Goal: Task Accomplishment & Management: Manage account settings

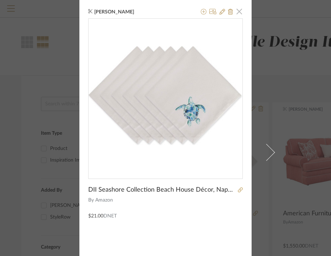
click at [235, 11] on span "button" at bounding box center [239, 11] width 14 height 14
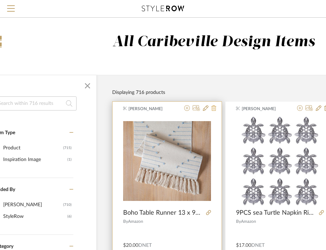
click at [213, 109] on icon at bounding box center [214, 108] width 5 height 6
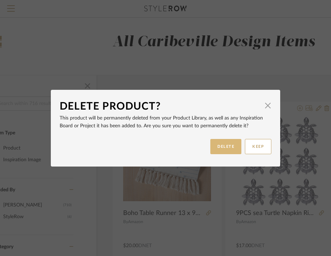
click at [226, 146] on button "DELETE" at bounding box center [226, 146] width 31 height 15
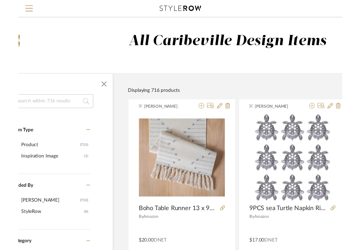
scroll to position [0, 47]
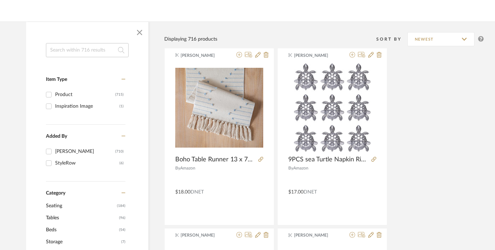
scroll to position [87, 0]
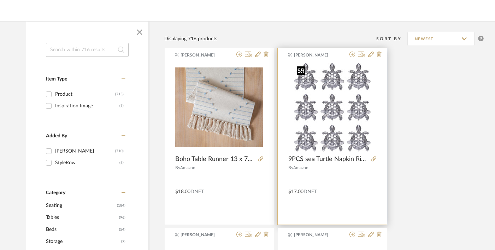
click at [354, 120] on img "0" at bounding box center [332, 107] width 77 height 88
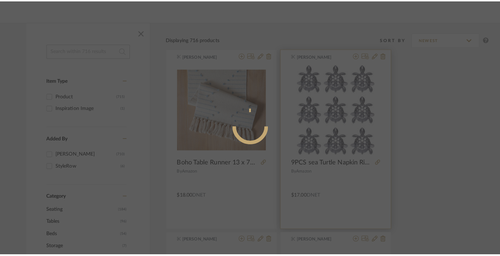
scroll to position [0, 0]
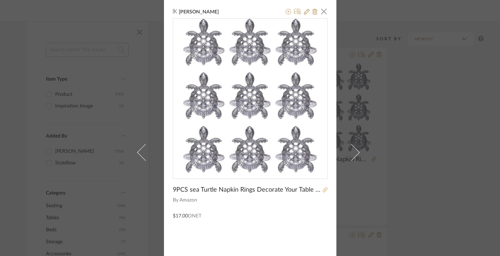
click at [324, 189] on icon at bounding box center [325, 189] width 5 height 5
click at [320, 15] on span "button" at bounding box center [324, 11] width 14 height 14
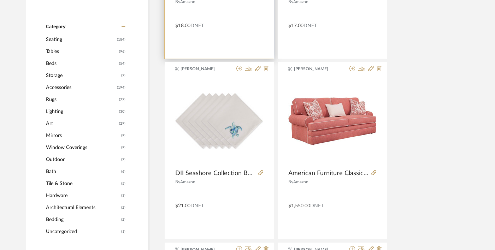
scroll to position [254, 0]
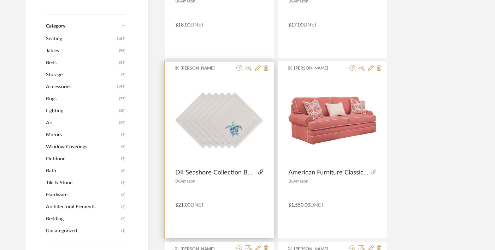
click at [262, 172] on icon at bounding box center [260, 172] width 5 height 5
click at [232, 143] on img "0" at bounding box center [219, 121] width 88 height 56
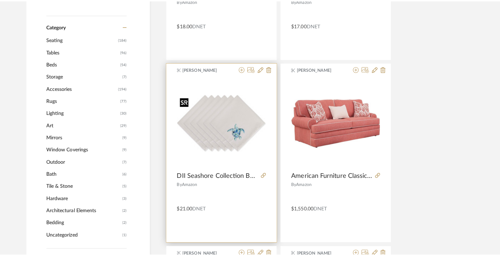
scroll to position [0, 0]
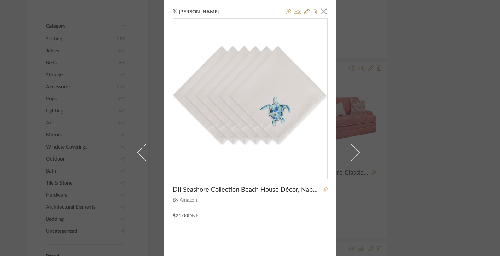
click at [320, 191] on link at bounding box center [323, 190] width 7 height 5
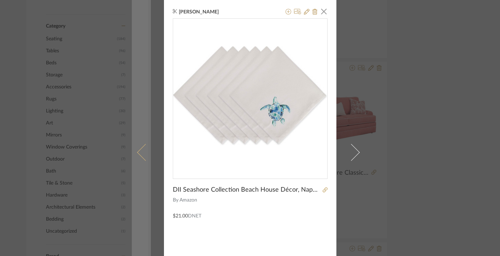
click at [140, 147] on span at bounding box center [145, 151] width 17 height 17
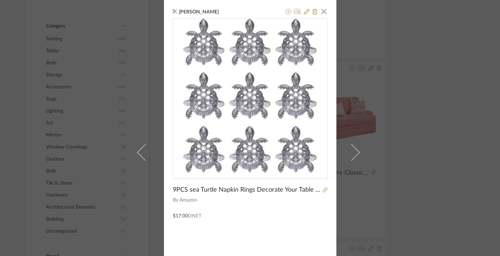
click at [366, 109] on div "Brianne Leiva × 9PCS sea Turtle Napkin Rings Decorate Your Table in Christmas, …" at bounding box center [250, 128] width 500 height 256
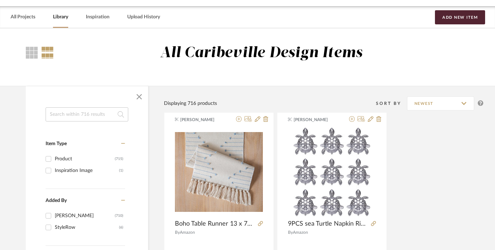
scroll to position [0, 0]
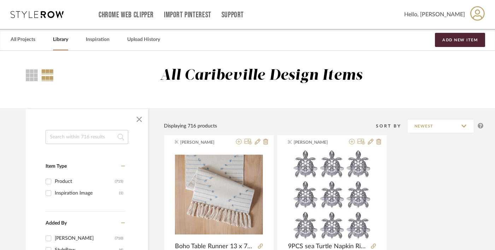
click at [57, 138] on input at bounding box center [87, 137] width 83 height 14
type input "boho"
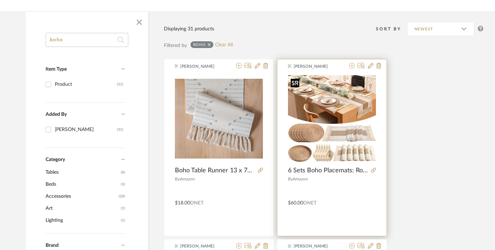
click at [0, 0] on img at bounding box center [0, 0] width 0 height 0
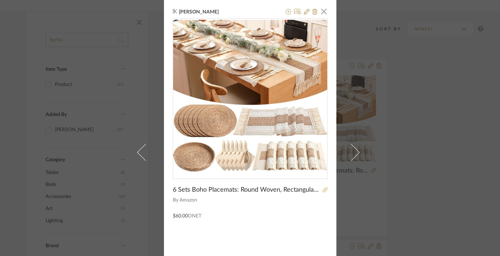
click at [323, 191] on icon at bounding box center [325, 189] width 5 height 5
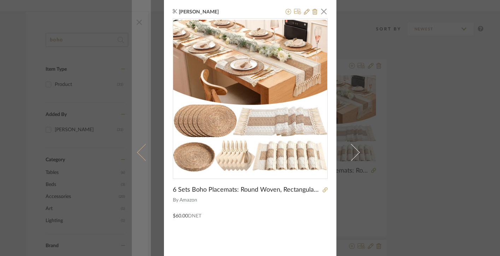
click at [133, 104] on link at bounding box center [141, 152] width 19 height 304
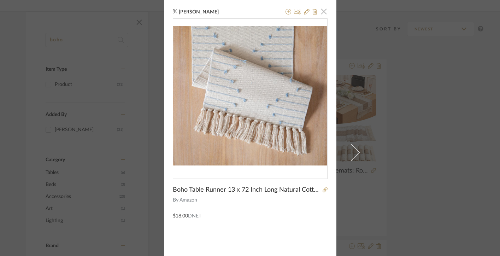
click at [322, 15] on span "button" at bounding box center [324, 11] width 14 height 14
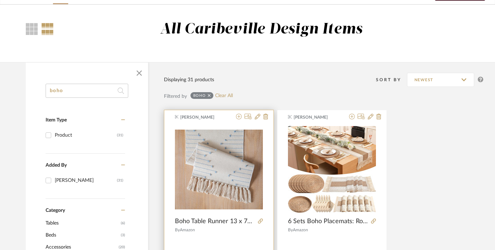
scroll to position [0, 0]
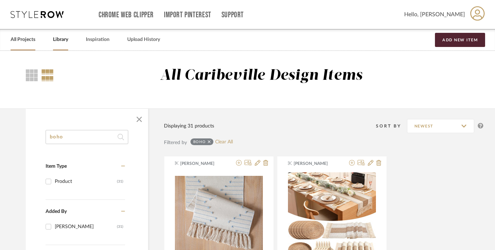
click at [24, 39] on link "All Projects" at bounding box center [23, 40] width 25 height 10
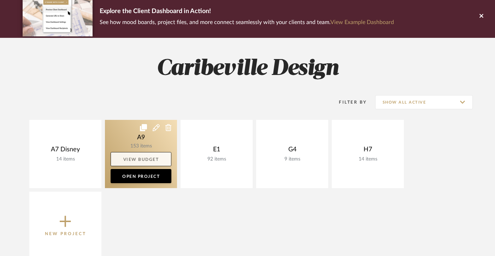
scroll to position [62, 0]
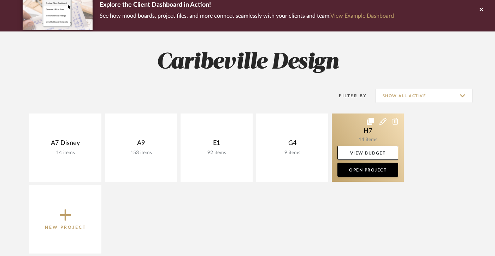
click at [366, 139] on link at bounding box center [368, 147] width 72 height 68
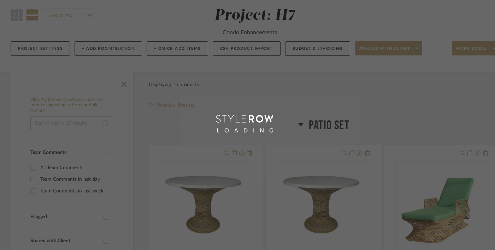
scroll to position [62, 0]
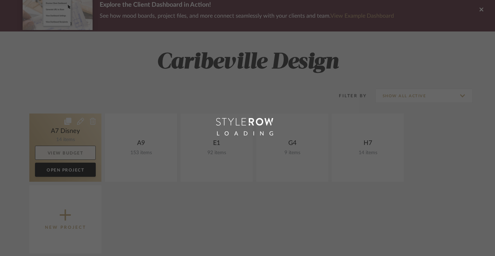
click at [70, 146] on link "View Budget" at bounding box center [65, 153] width 61 height 14
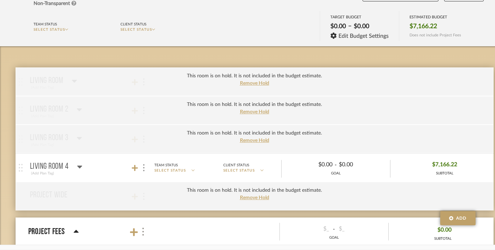
scroll to position [65, 0]
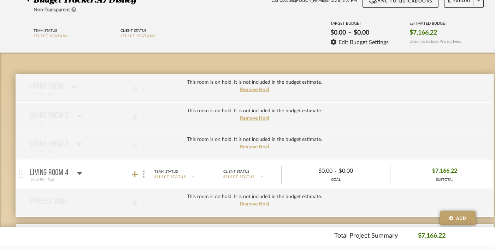
click at [75, 147] on div "This room is on hold. It is not included in the budget estimate. Remove Hold" at bounding box center [255, 145] width 478 height 29
click at [256, 149] on span "Remove Hold" at bounding box center [254, 146] width 29 height 5
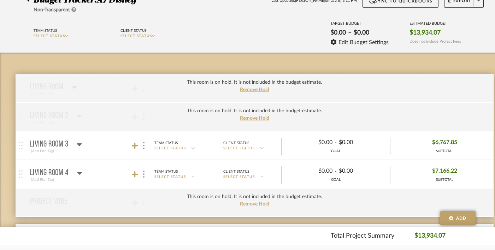
click at [83, 175] on mat-panel-title "Living Room 4 (Add Plan Tag)" at bounding box center [92, 174] width 124 height 17
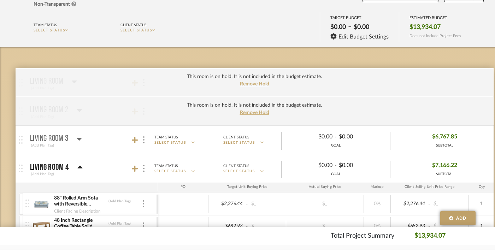
scroll to position [74, 0]
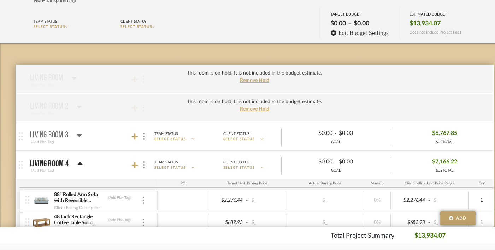
click at [78, 164] on icon at bounding box center [79, 163] width 5 height 3
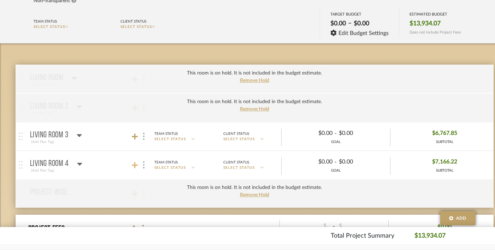
click at [136, 164] on icon at bounding box center [135, 165] width 6 height 7
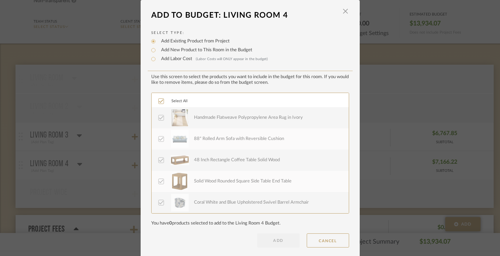
scroll to position [7, 0]
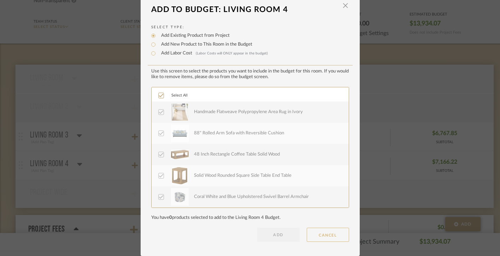
click at [322, 234] on button "CANCEL" at bounding box center [328, 235] width 42 height 14
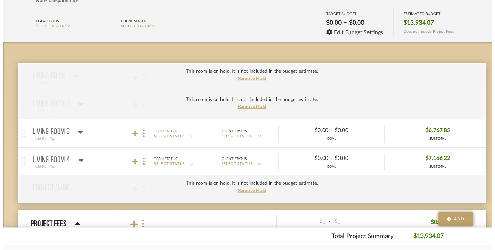
scroll to position [74, 0]
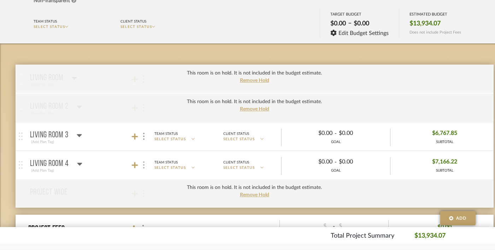
click at [144, 164] on img at bounding box center [143, 164] width 1 height 7
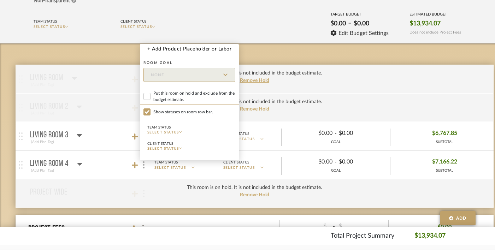
click at [167, 93] on span "Put this room on hold and exclude from the budget estimate." at bounding box center [194, 96] width 82 height 13
click at [151, 93] on input "Put this room on hold and exclude from the budget estimate." at bounding box center [146, 96] width 7 height 7
checkbox input "true"
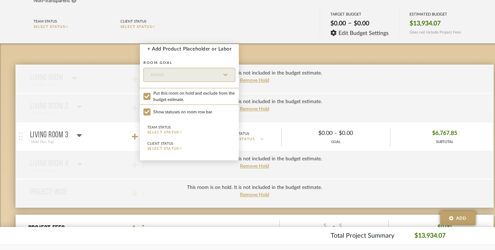
click at [43, 138] on div at bounding box center [247, 125] width 495 height 250
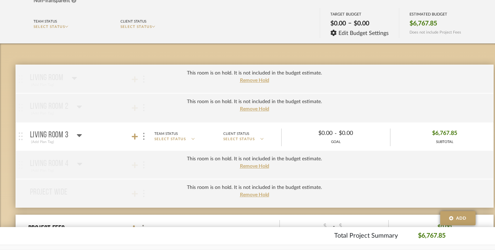
click at [99, 130] on mat-panel-title "Living Room 3 (Add Plan Tag)" at bounding box center [92, 136] width 124 height 17
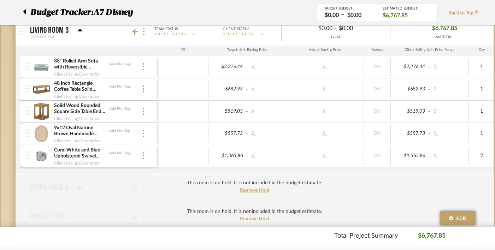
scroll to position [180, 0]
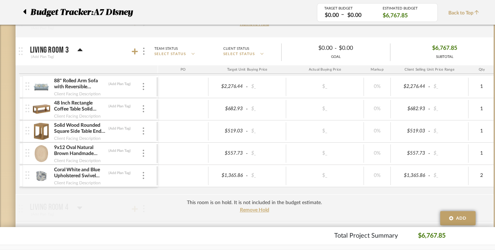
scroll to position [160, 0]
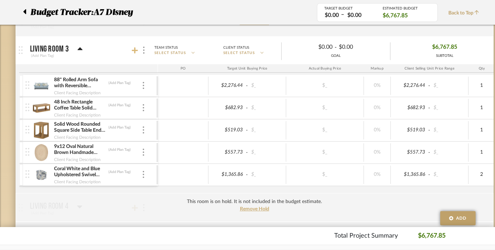
click at [134, 52] on icon at bounding box center [135, 50] width 6 height 6
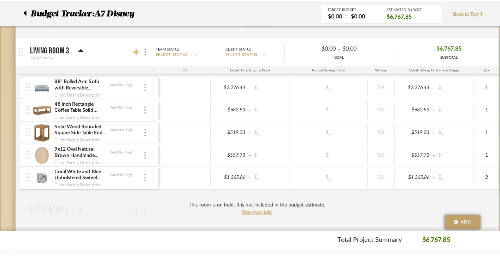
scroll to position [0, 0]
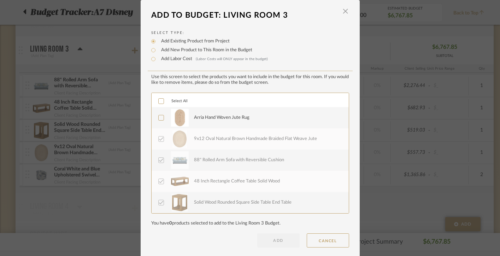
click at [195, 121] on div "Arria Hand Woven Jute Rug" at bounding box center [221, 117] width 55 height 7
click at [272, 241] on button "ADD" at bounding box center [278, 240] width 42 height 14
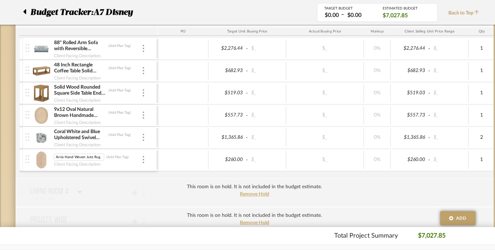
scroll to position [0, 1]
click at [63, 159] on input "Arria Hand Woven Jute Rug" at bounding box center [79, 157] width 51 height 7
type input "9X12 Oval Hand Woven Jute Rug"
click at [112, 180] on div "This room is on hold. It is not included in the budget estimate. Remove Hold" at bounding box center [255, 192] width 478 height 29
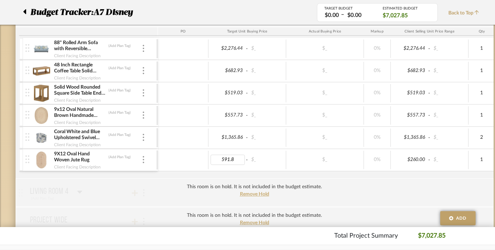
type input "591.87"
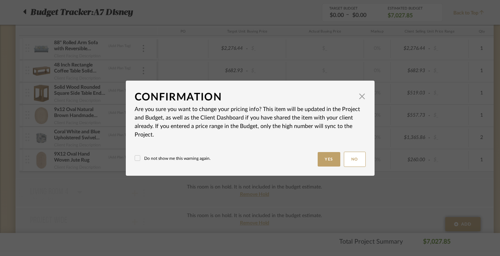
click at [331, 160] on button "Yes" at bounding box center [329, 159] width 23 height 14
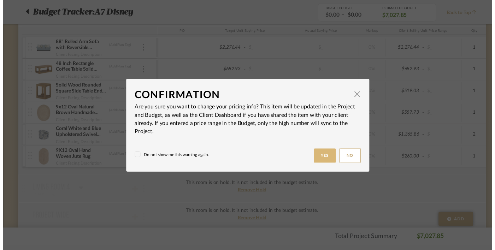
scroll to position [197, 0]
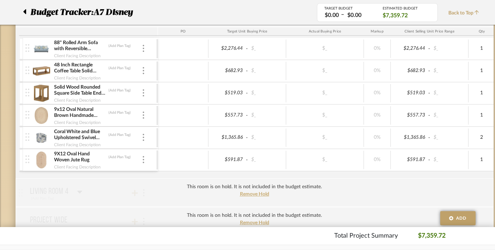
click at [195, 146] on div at bounding box center [183, 138] width 51 height 18
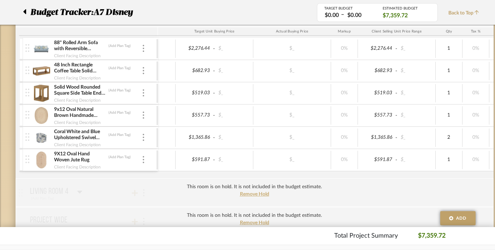
scroll to position [0, 0]
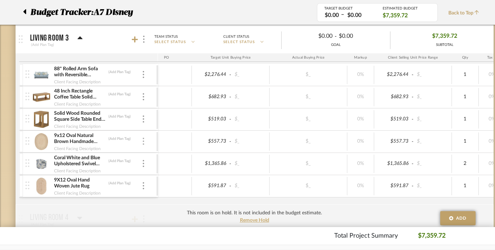
click at [145, 143] on div at bounding box center [144, 142] width 4 height 8
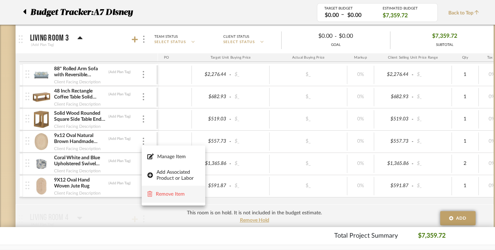
click at [162, 191] on span "Remove Item" at bounding box center [178, 194] width 44 height 6
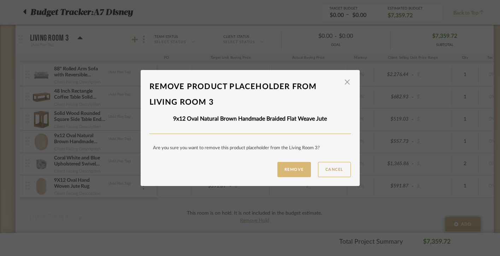
click at [292, 166] on button "Remove" at bounding box center [294, 169] width 34 height 15
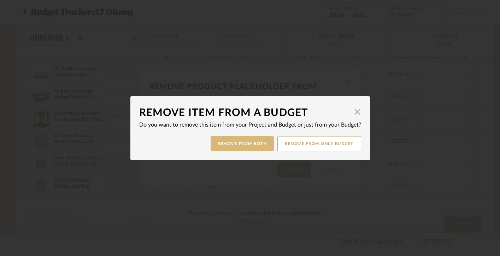
click at [249, 147] on button "Remove from Both" at bounding box center [242, 143] width 63 height 15
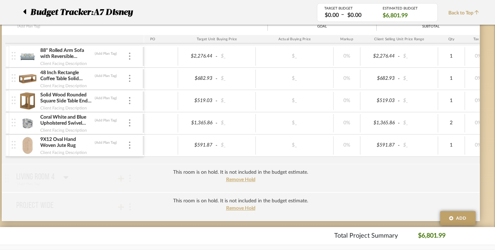
click at [28, 146] on img at bounding box center [27, 145] width 17 height 17
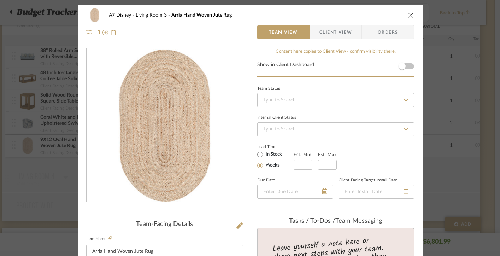
click at [411, 14] on icon "close" at bounding box center [411, 15] width 6 height 6
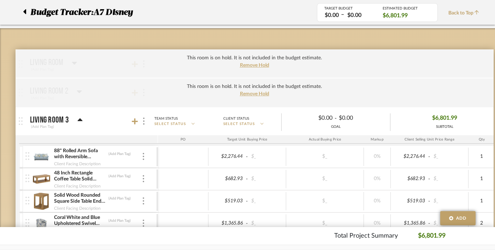
scroll to position [75, 0]
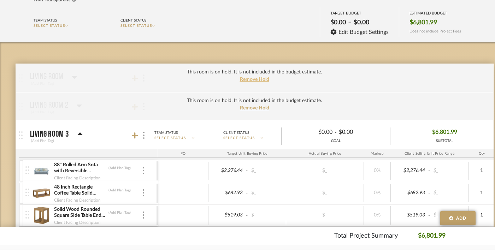
click at [245, 80] on span "Remove Hold" at bounding box center [254, 79] width 29 height 5
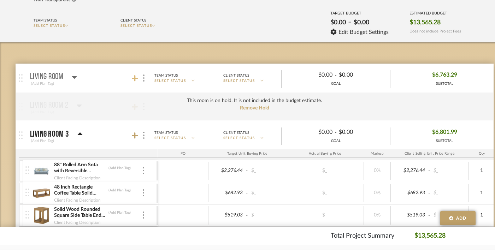
click at [136, 78] on icon at bounding box center [135, 78] width 6 height 6
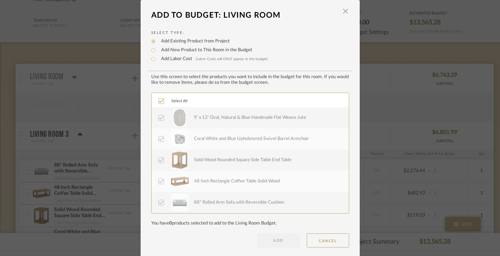
scroll to position [7, 0]
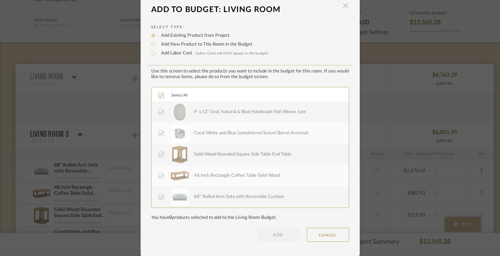
click at [343, 6] on span "button" at bounding box center [345, 6] width 14 height 14
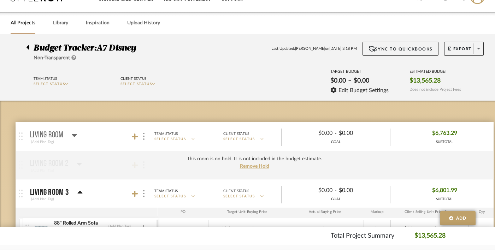
scroll to position [0, 0]
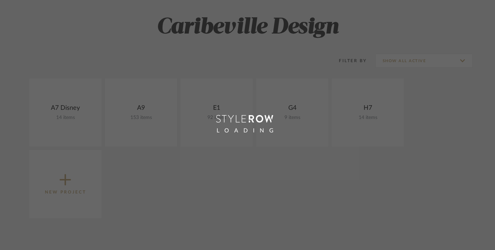
scroll to position [104, 0]
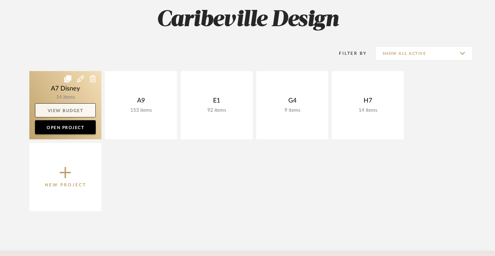
click at [87, 103] on link "View Budget" at bounding box center [65, 110] width 61 height 14
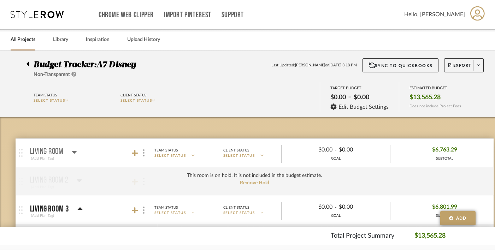
click at [33, 65] on div at bounding box center [29, 62] width 7 height 8
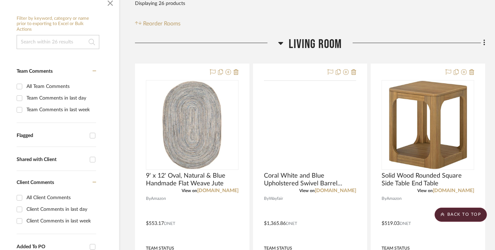
scroll to position [116, 14]
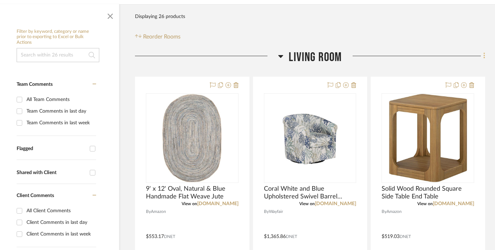
click at [483, 57] on icon at bounding box center [483, 56] width 1 height 6
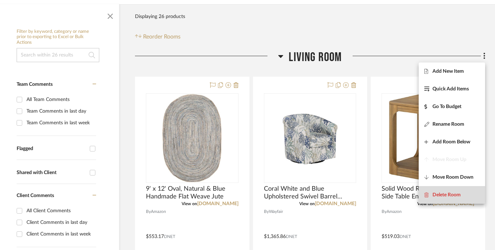
click at [449, 191] on button "Delete Room" at bounding box center [452, 195] width 66 height 18
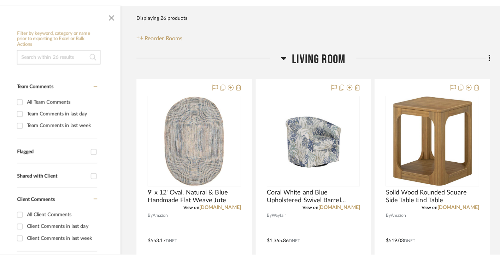
scroll to position [0, 0]
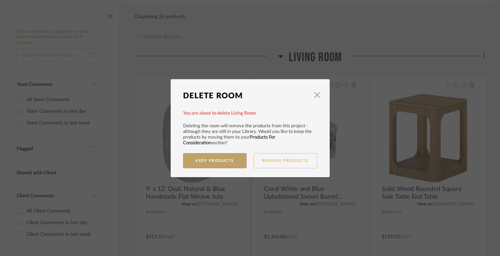
click at [259, 161] on button "Remove Products" at bounding box center [286, 160] width 64 height 15
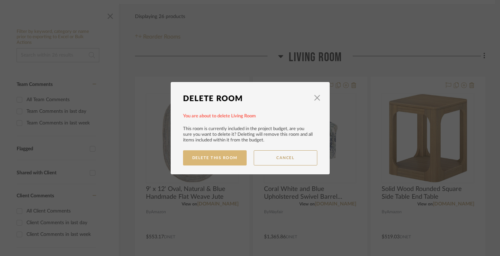
click at [232, 157] on button "Delete This Room" at bounding box center [215, 157] width 64 height 15
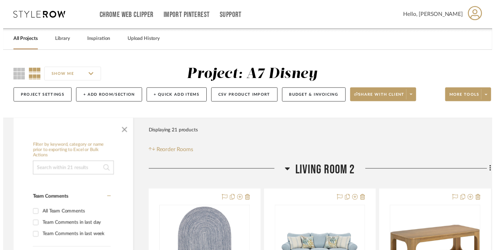
scroll to position [116, 14]
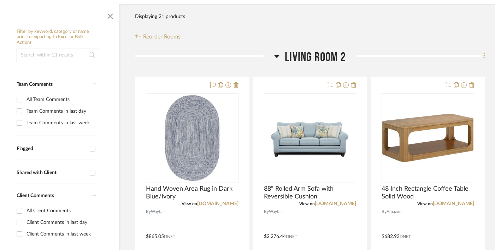
click at [484, 58] on icon at bounding box center [484, 56] width 2 height 8
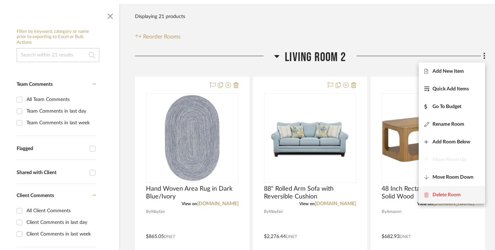
click at [440, 198] on button "Delete Room" at bounding box center [452, 195] width 66 height 18
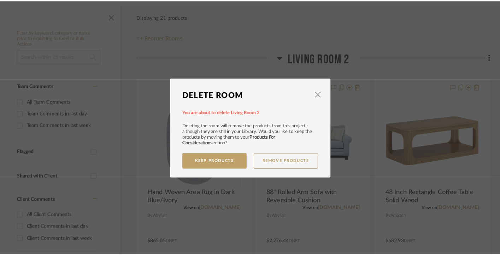
scroll to position [0, 0]
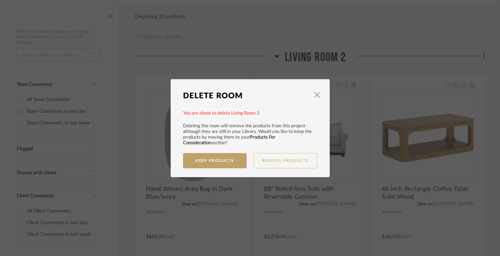
click at [279, 162] on button "Remove Products" at bounding box center [286, 160] width 64 height 15
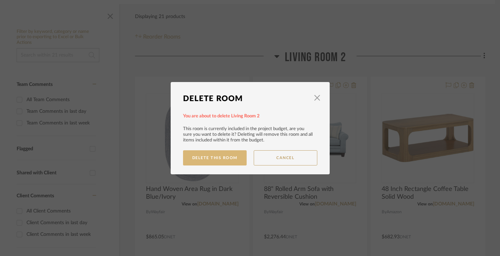
click at [229, 160] on button "Delete This Room" at bounding box center [215, 157] width 64 height 15
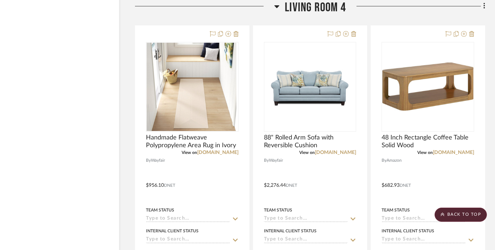
scroll to position [827, 14]
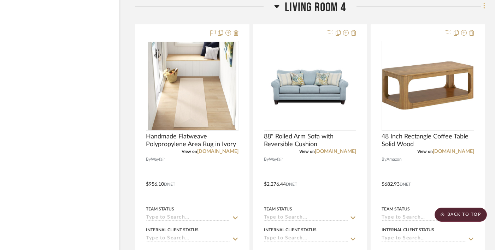
click at [482, 11] on fa-icon at bounding box center [483, 7] width 5 height 12
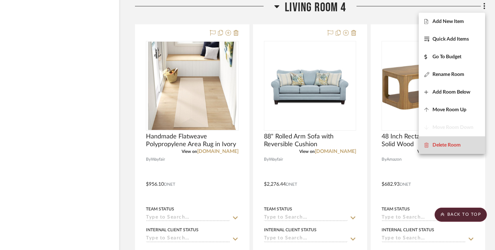
click at [452, 149] on button "Delete Room" at bounding box center [452, 145] width 66 height 18
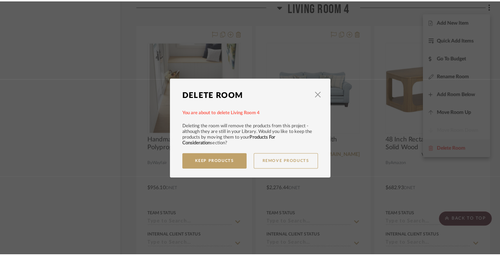
scroll to position [0, 0]
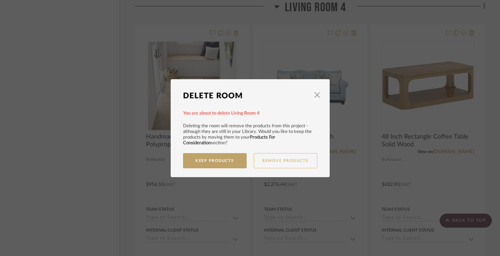
click at [277, 160] on button "Remove Products" at bounding box center [286, 160] width 64 height 15
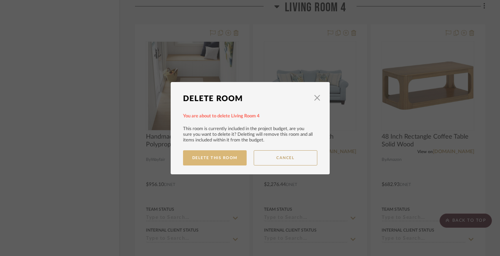
click at [230, 160] on button "Delete This Room" at bounding box center [215, 157] width 64 height 15
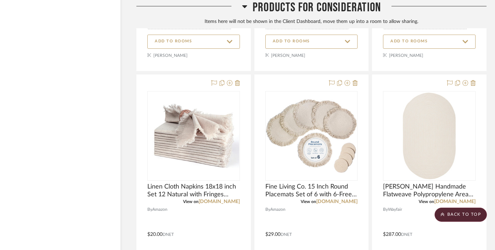
scroll to position [1027, 12]
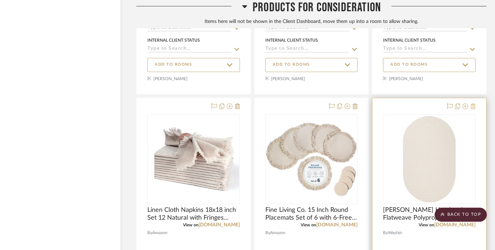
click at [473, 106] on icon at bounding box center [473, 107] width 5 height 6
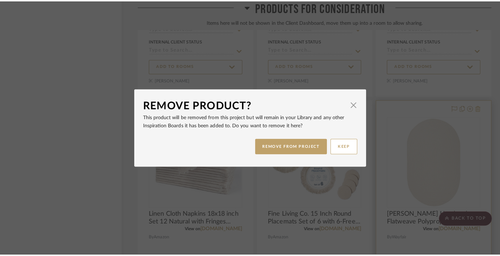
scroll to position [0, 0]
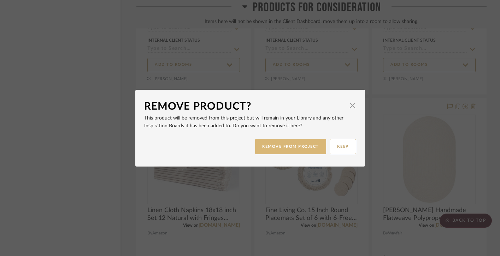
click at [314, 148] on button "REMOVE FROM PROJECT" at bounding box center [290, 146] width 71 height 15
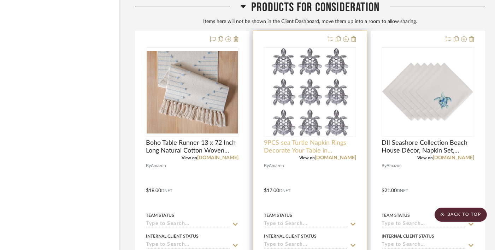
scroll to position [832, 14]
